Goal: Complete application form: Complete application form

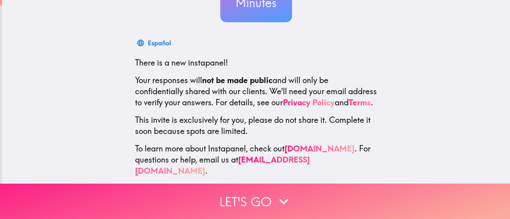
scroll to position [112, 0]
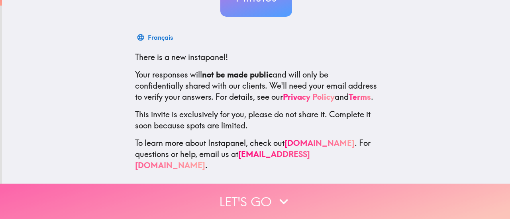
click at [235, 198] on button "Let's go" at bounding box center [255, 201] width 510 height 35
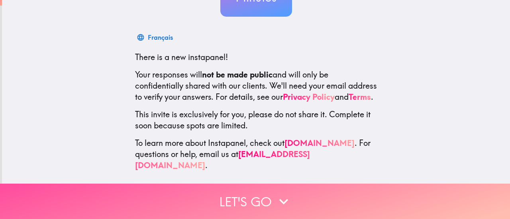
scroll to position [47, 0]
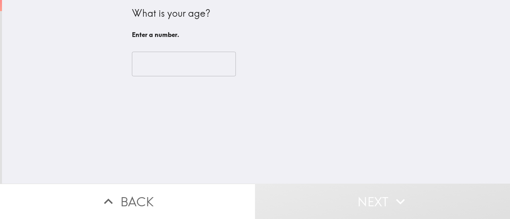
drag, startPoint x: 152, startPoint y: 65, endPoint x: 151, endPoint y: 69, distance: 4.0
click at [155, 72] on input "number" at bounding box center [184, 64] width 104 height 25
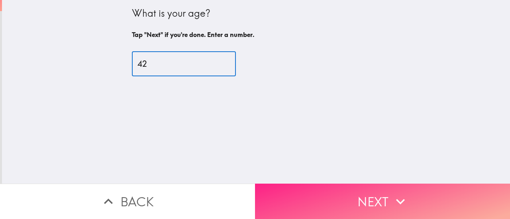
type input "42"
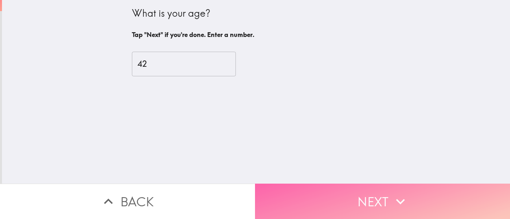
click at [340, 188] on button "Next" at bounding box center [382, 201] width 255 height 35
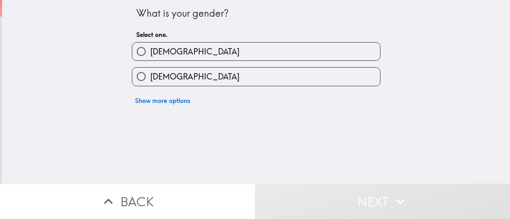
drag, startPoint x: 149, startPoint y: 74, endPoint x: 257, endPoint y: 140, distance: 126.6
click at [151, 74] on span "[DEMOGRAPHIC_DATA]" at bounding box center [194, 76] width 89 height 11
click at [150, 74] on input "[DEMOGRAPHIC_DATA]" at bounding box center [141, 77] width 18 height 18
radio input "true"
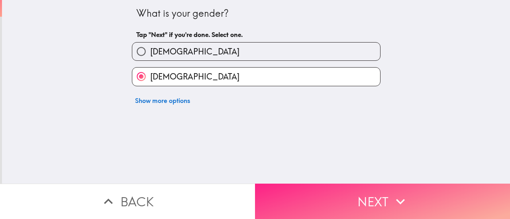
click at [362, 203] on button "Next" at bounding box center [382, 201] width 255 height 35
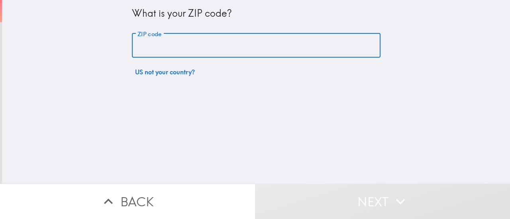
click at [214, 35] on input "ZIP code" at bounding box center [256, 45] width 248 height 25
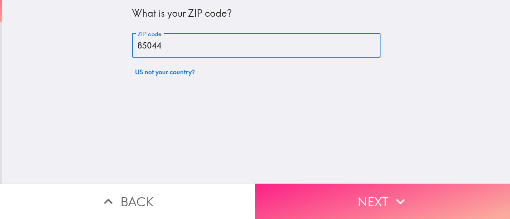
type input "85044"
click at [383, 203] on button "Next" at bounding box center [382, 201] width 255 height 35
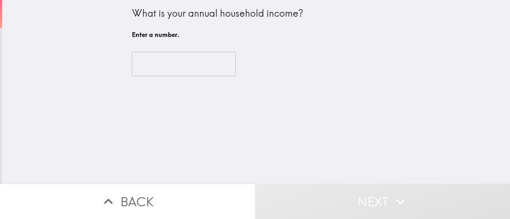
click at [159, 63] on input "number" at bounding box center [184, 64] width 104 height 25
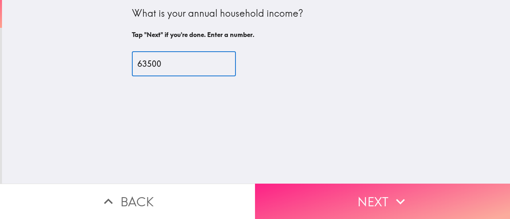
type input "63500"
click at [307, 198] on button "Next" at bounding box center [382, 201] width 255 height 35
